Goal: Transaction & Acquisition: Purchase product/service

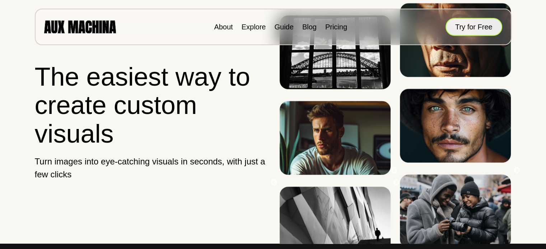
click at [481, 25] on button "Try for Free" at bounding box center [473, 27] width 57 height 18
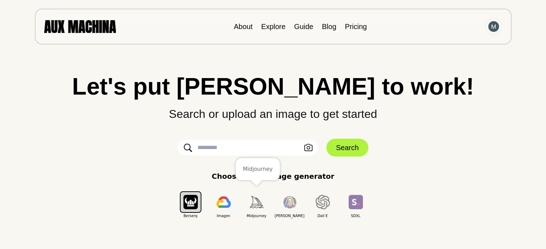
click at [257, 203] on img "button" at bounding box center [256, 202] width 14 height 12
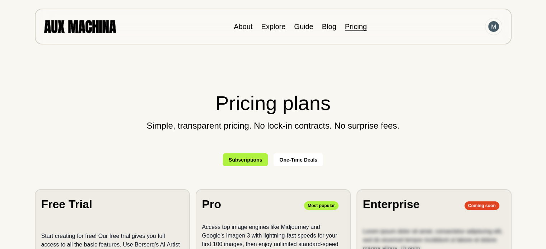
scroll to position [143, 0]
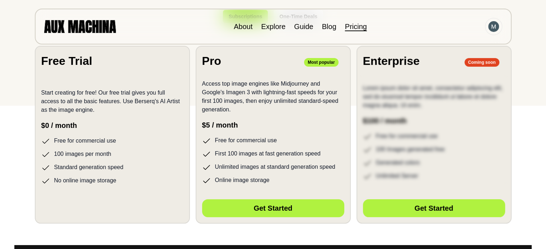
click at [107, 136] on div "Start creating for free! Our free trial gives you full access to all the basic …" at bounding box center [112, 132] width 142 height 105
click at [134, 114] on p "Start creating for free! Our free trial gives you full access to all the basic …" at bounding box center [112, 102] width 142 height 26
click at [118, 76] on section "Free Trial Start creating for free! Our free trial gives you full access to all…" at bounding box center [112, 135] width 155 height 178
click at [120, 71] on section "Free Trial Start creating for free! Our free trial gives you full access to all…" at bounding box center [112, 135] width 155 height 178
click at [123, 68] on div "Free Trial" at bounding box center [112, 60] width 142 height 17
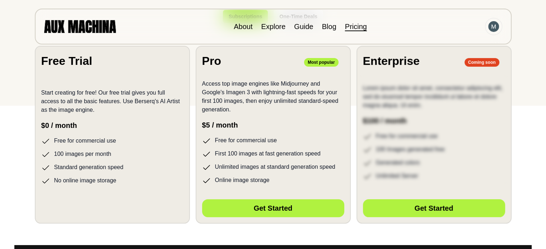
click at [352, 25] on link "Pricing" at bounding box center [356, 27] width 22 height 8
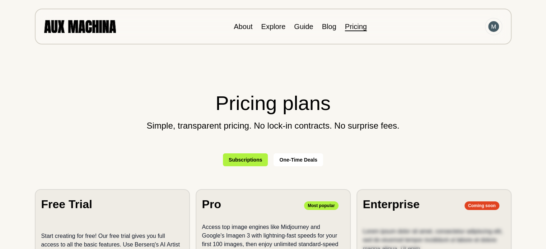
click at [291, 160] on button "One-Time Deals" at bounding box center [298, 160] width 50 height 13
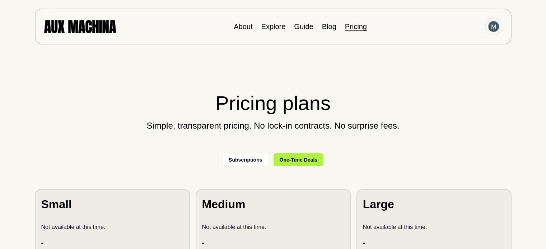
scroll to position [108, 0]
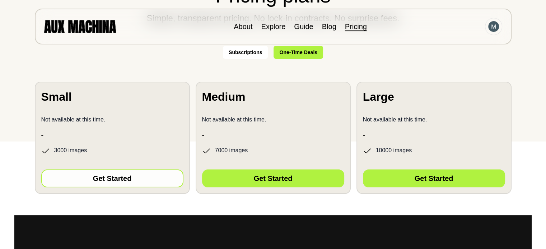
click at [122, 178] on button "Get Started" at bounding box center [112, 179] width 142 height 18
click at [139, 176] on button "Get Started" at bounding box center [112, 179] width 142 height 18
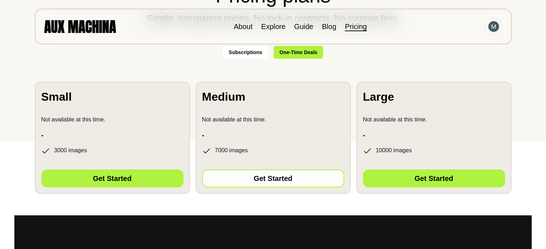
click at [303, 175] on button "Get Started" at bounding box center [273, 179] width 142 height 18
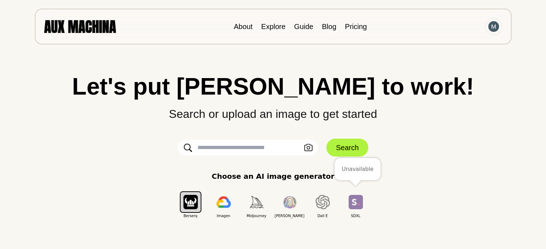
click at [353, 203] on img "button" at bounding box center [355, 202] width 14 height 14
